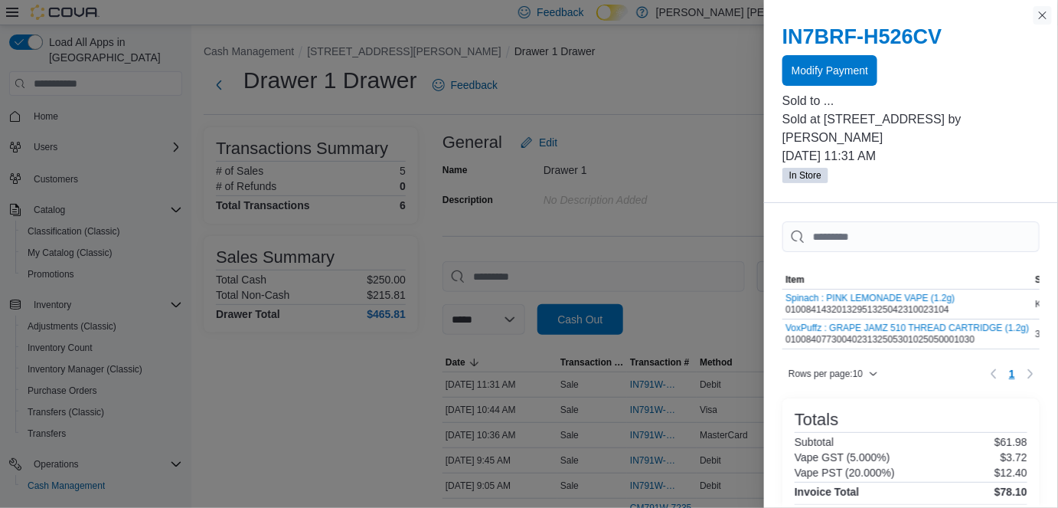
click at [1043, 18] on button "Close this dialog" at bounding box center [1043, 15] width 18 height 18
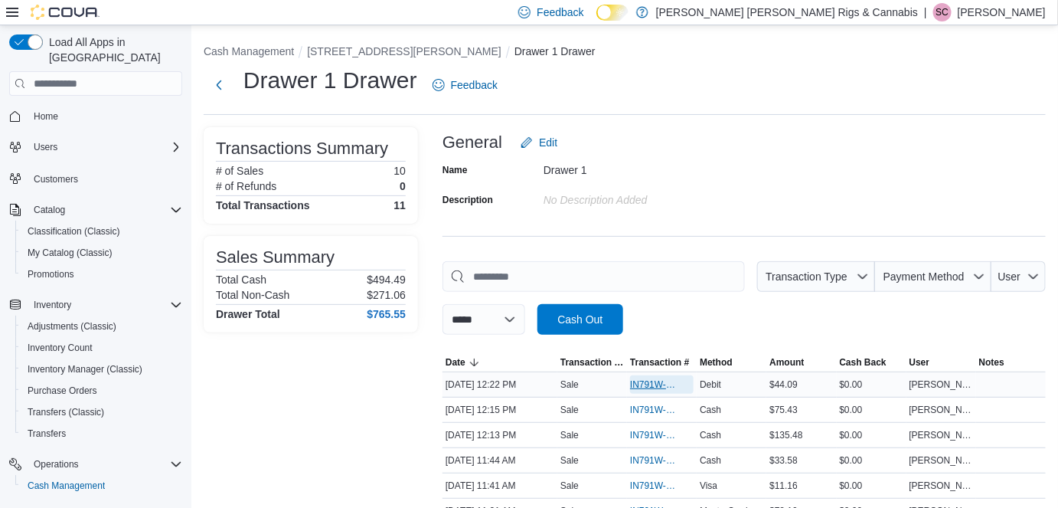
click at [654, 384] on span "IN791W-33345" at bounding box center [654, 384] width 48 height 12
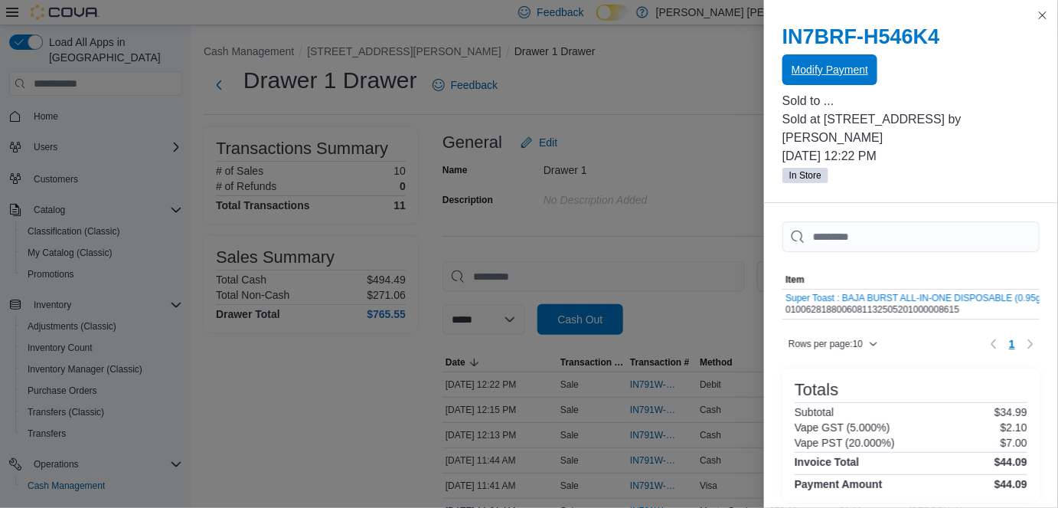
click at [827, 74] on span "Modify Payment" at bounding box center [830, 69] width 77 height 15
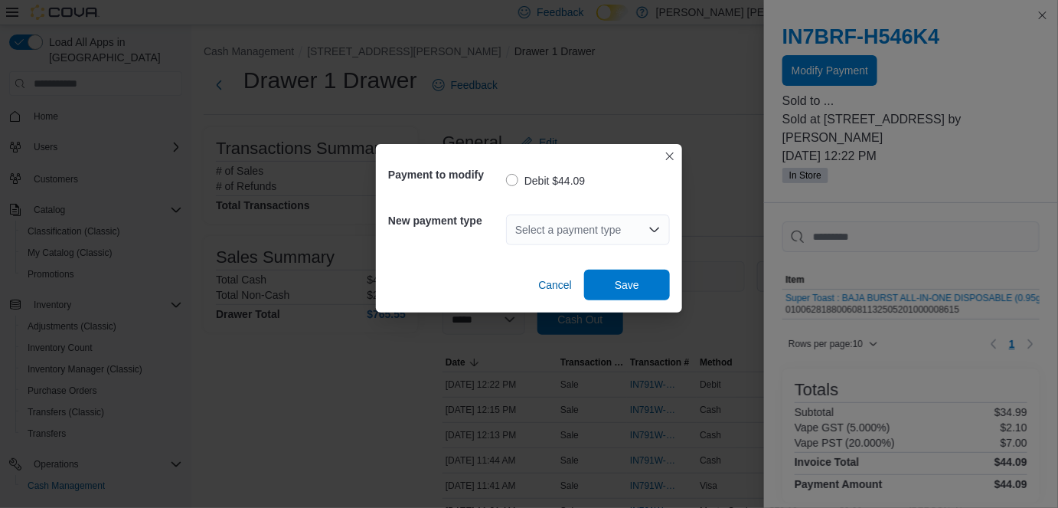
click at [595, 239] on div "Select a payment type" at bounding box center [588, 229] width 164 height 31
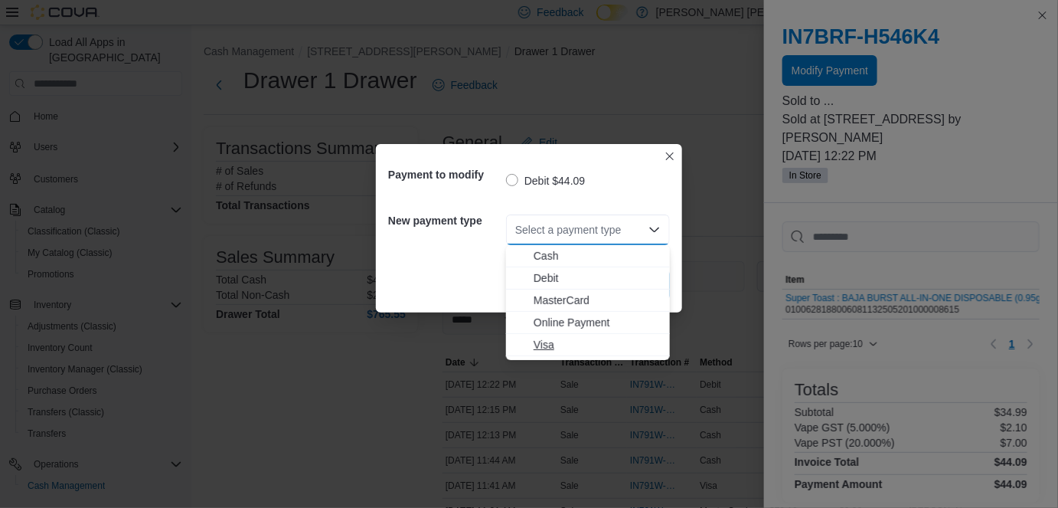
click at [547, 338] on span "Visa" at bounding box center [597, 344] width 127 height 15
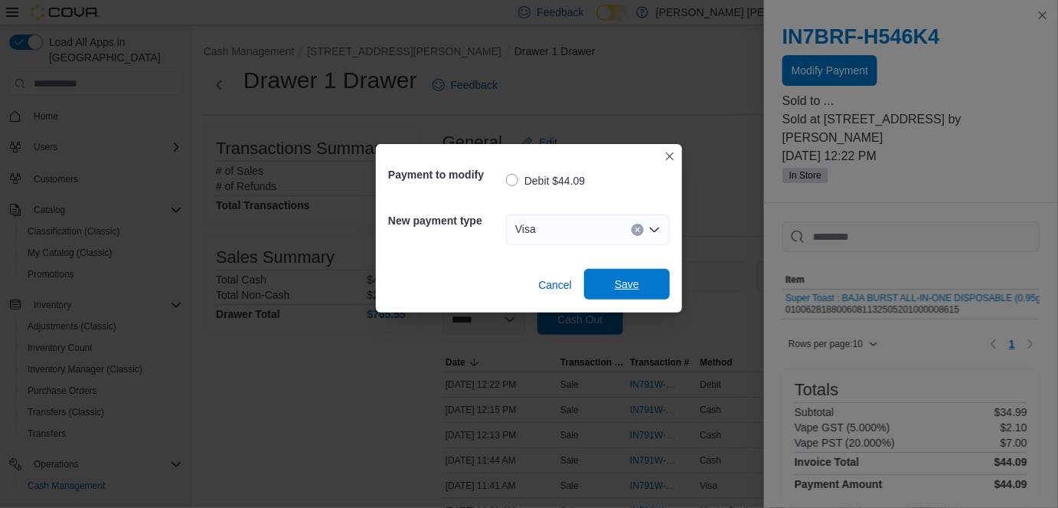
click at [629, 283] on span "Save" at bounding box center [627, 283] width 24 height 15
